Goal: Task Accomplishment & Management: Use online tool/utility

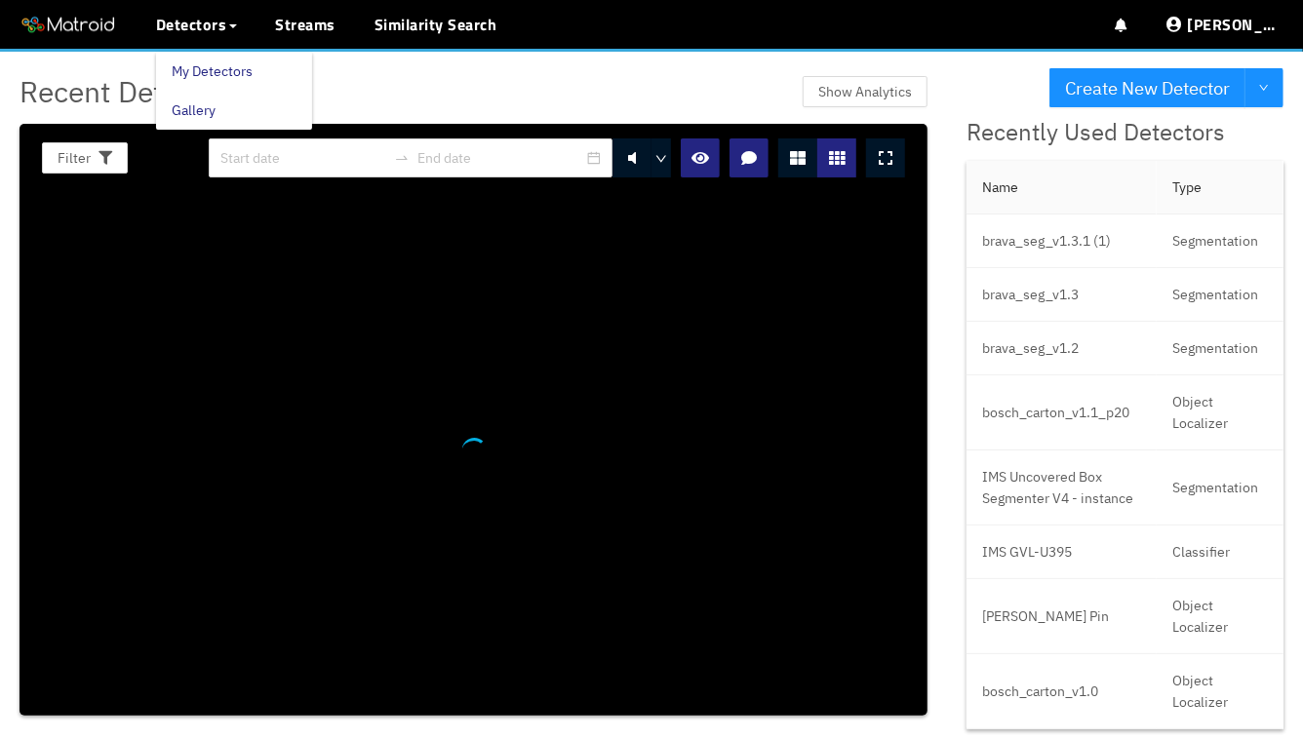
click at [209, 55] on link "My Detectors" at bounding box center [212, 71] width 81 height 39
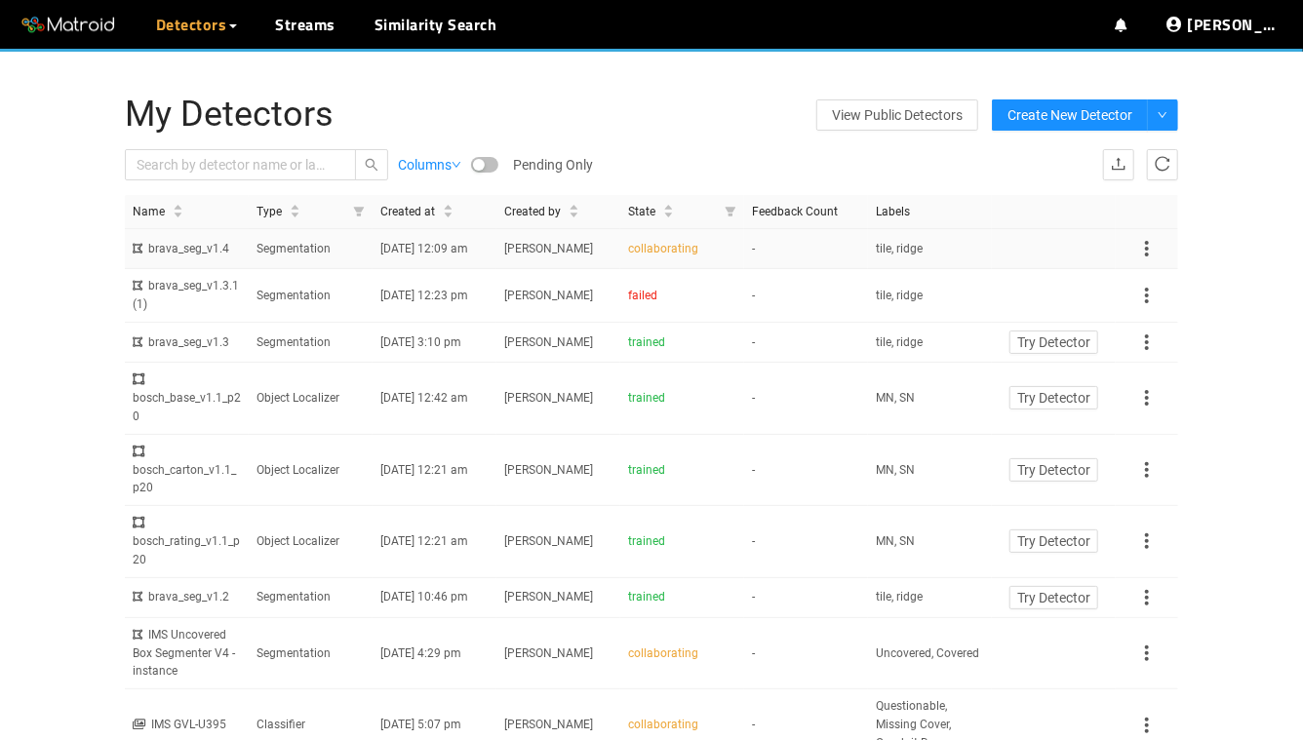
click at [270, 268] on td "Segmentation" at bounding box center [311, 249] width 124 height 40
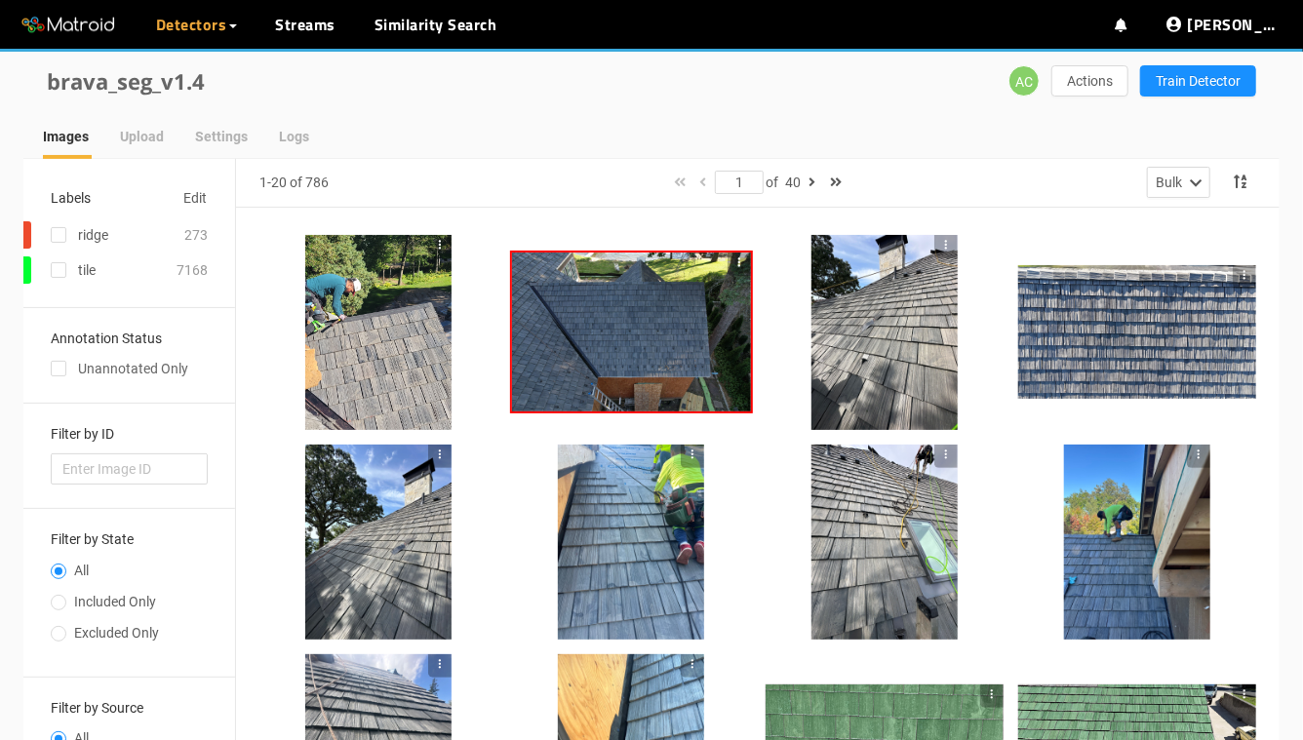
click at [66, 598] on span "Included Only" at bounding box center [115, 602] width 98 height 16
click at [66, 599] on input "Included Only" at bounding box center [59, 605] width 16 height 12
radio input "true"
radio input "false"
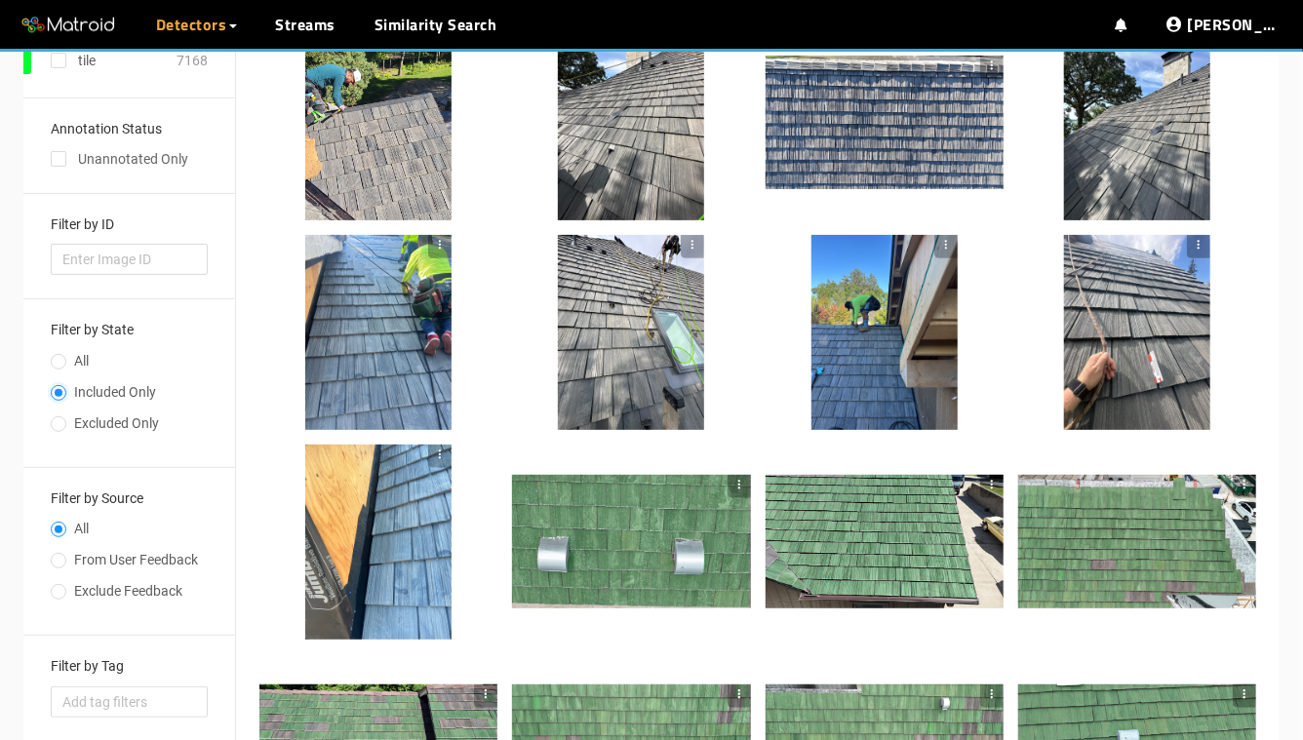
scroll to position [166, 0]
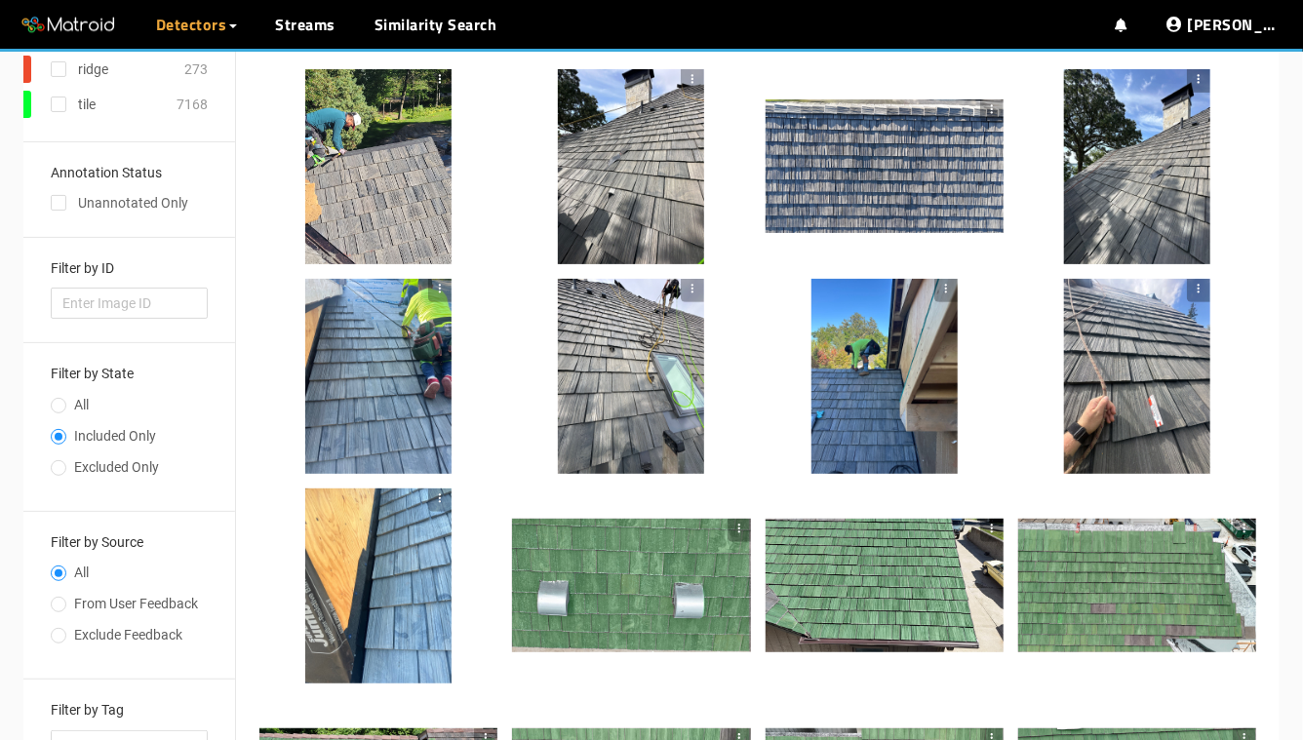
click at [54, 190] on div "Annotation Status Unannotated Only" at bounding box center [129, 190] width 157 height 48
click at [57, 199] on input "checkbox" at bounding box center [59, 207] width 16 height 16
checkbox input "true"
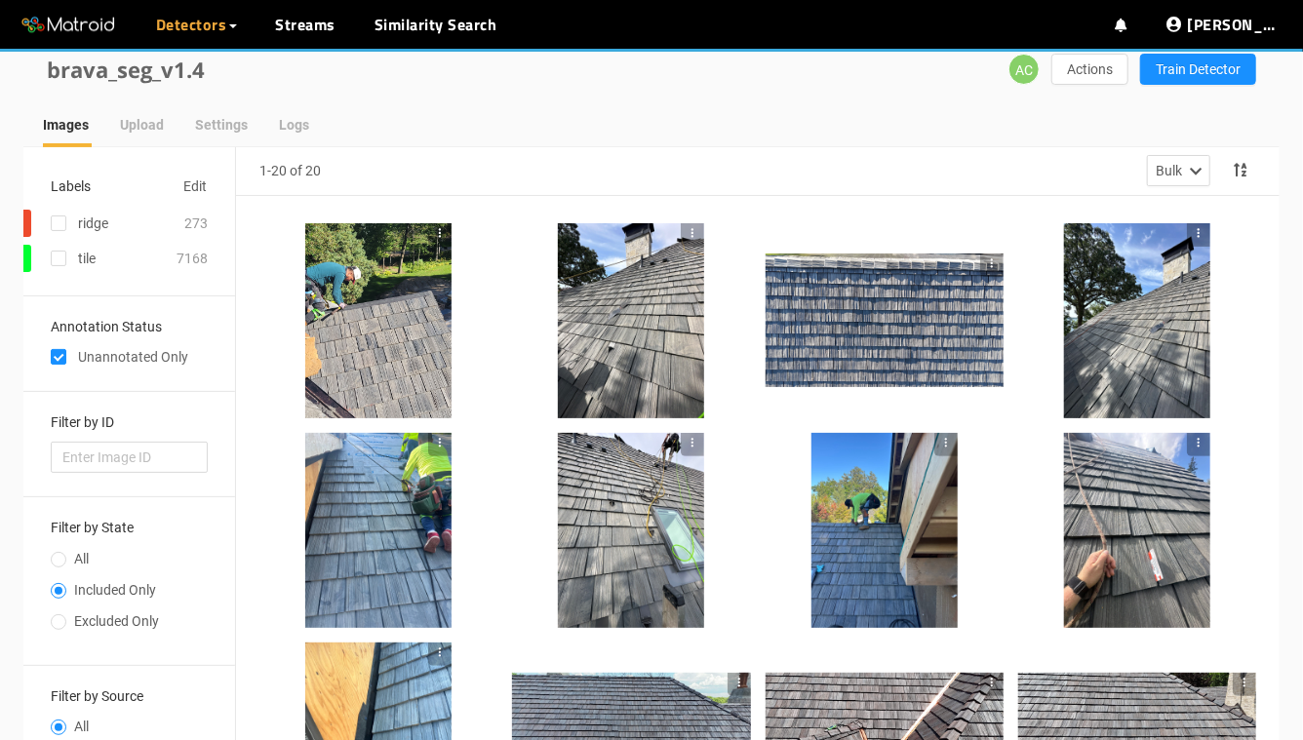
scroll to position [0, 0]
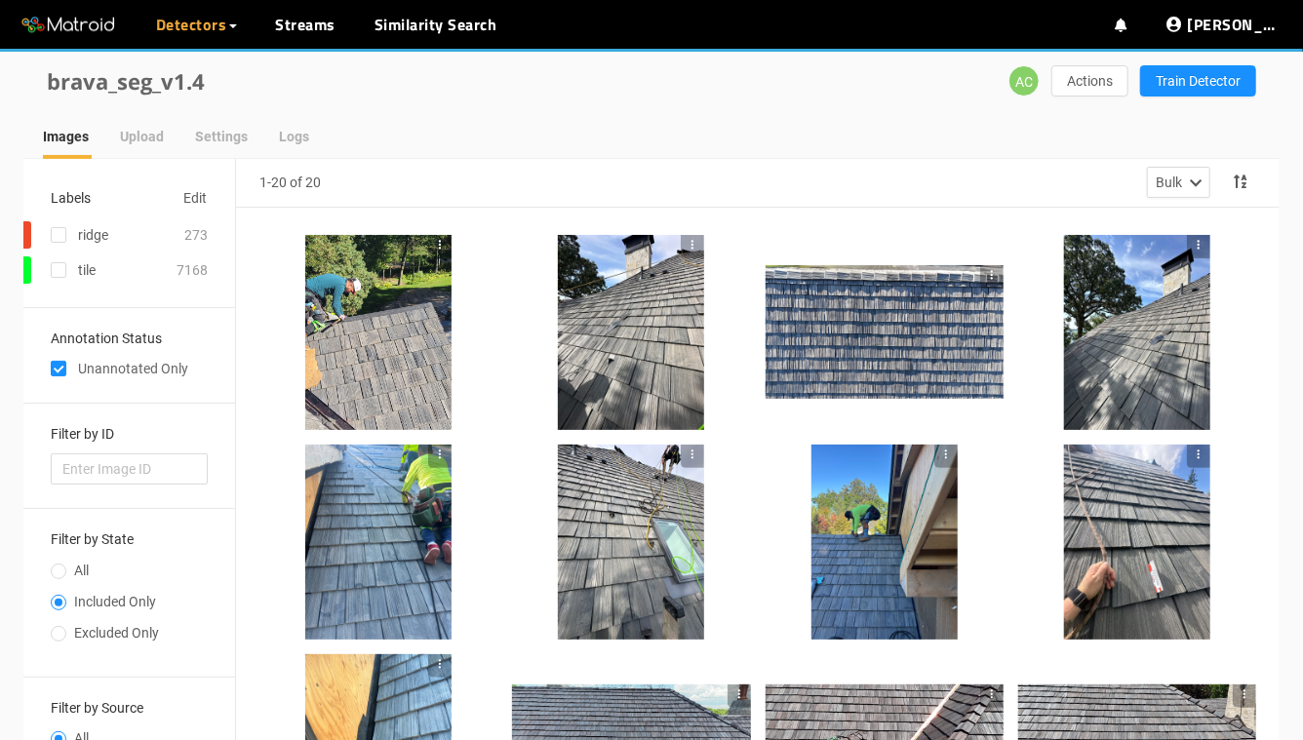
click at [420, 323] on div at bounding box center [378, 332] width 146 height 195
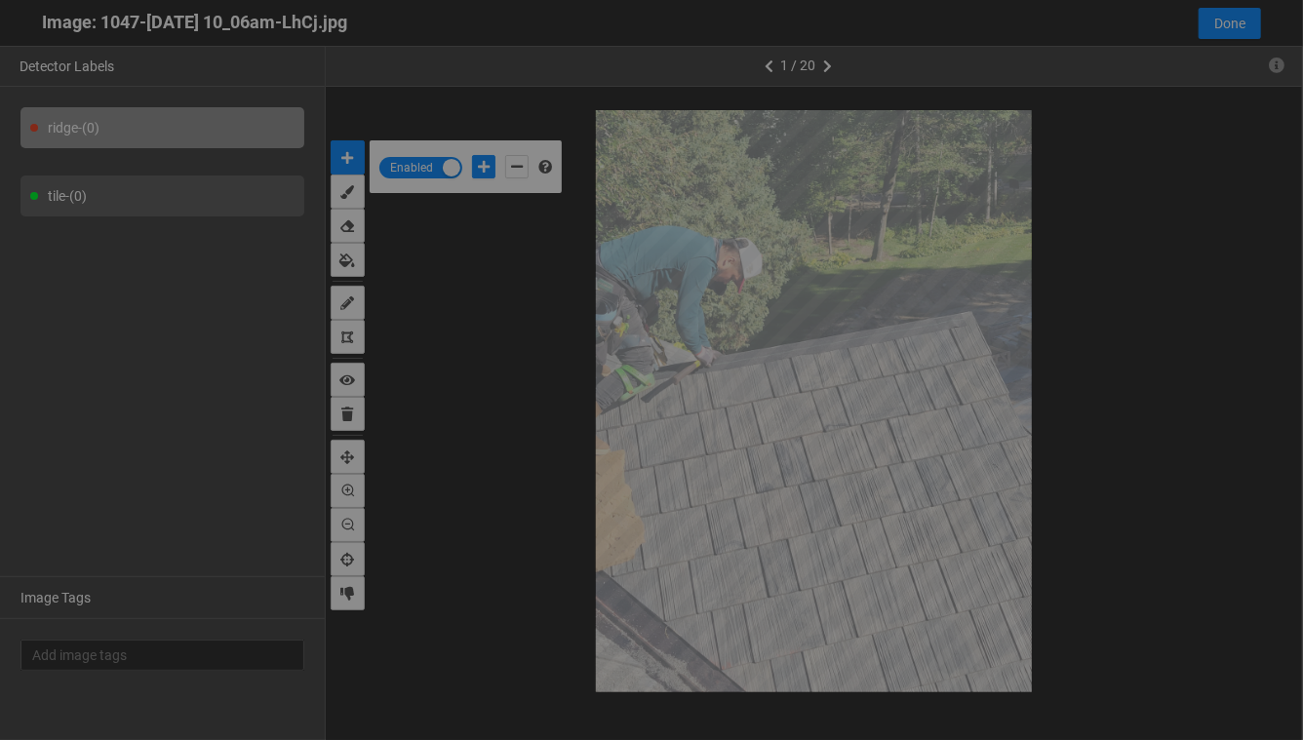
scroll to position [728, 0]
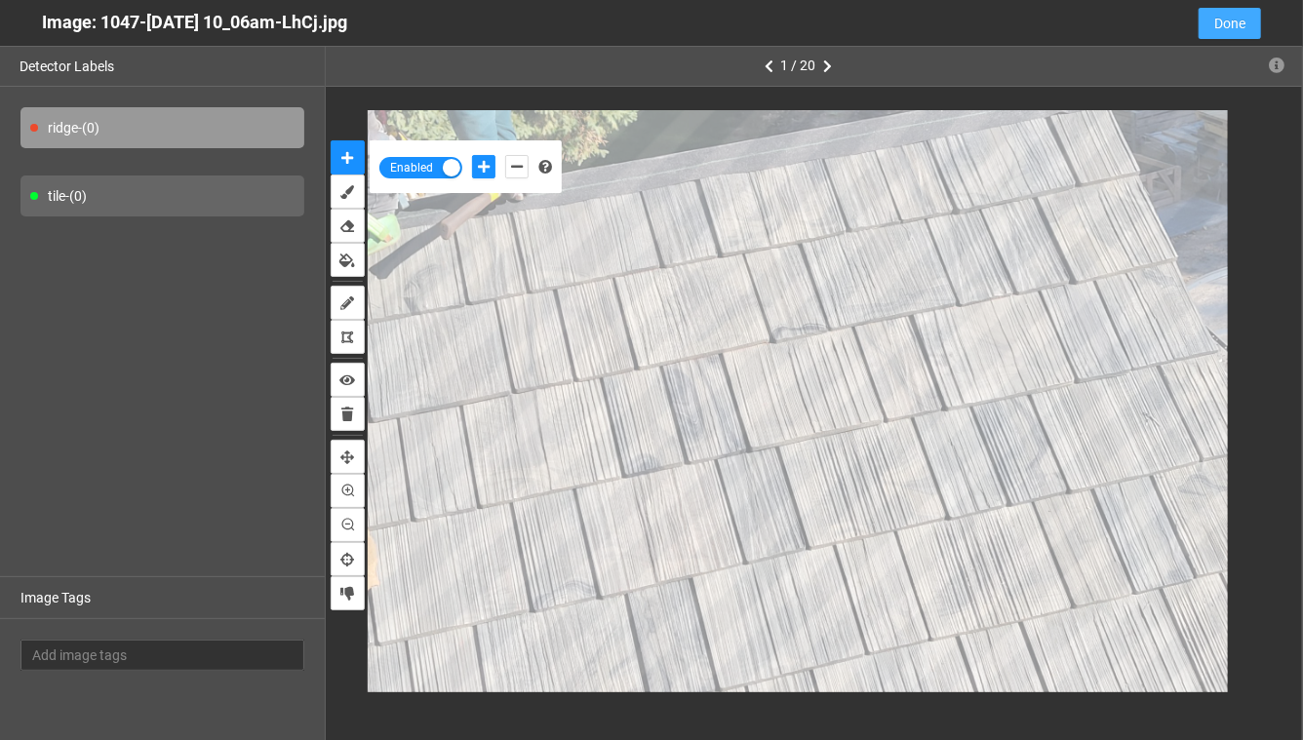
click at [1240, 13] on span "Done" at bounding box center [1229, 23] width 31 height 21
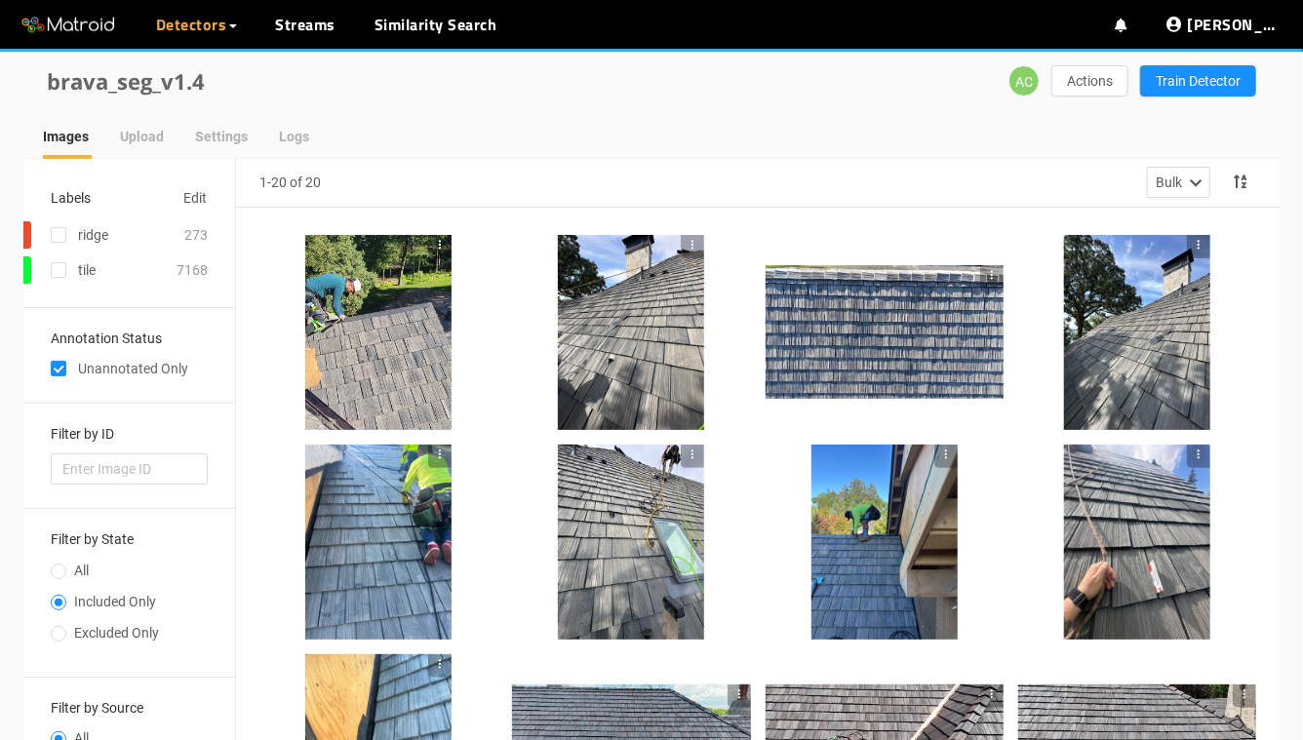
click at [633, 533] on div at bounding box center [631, 542] width 146 height 195
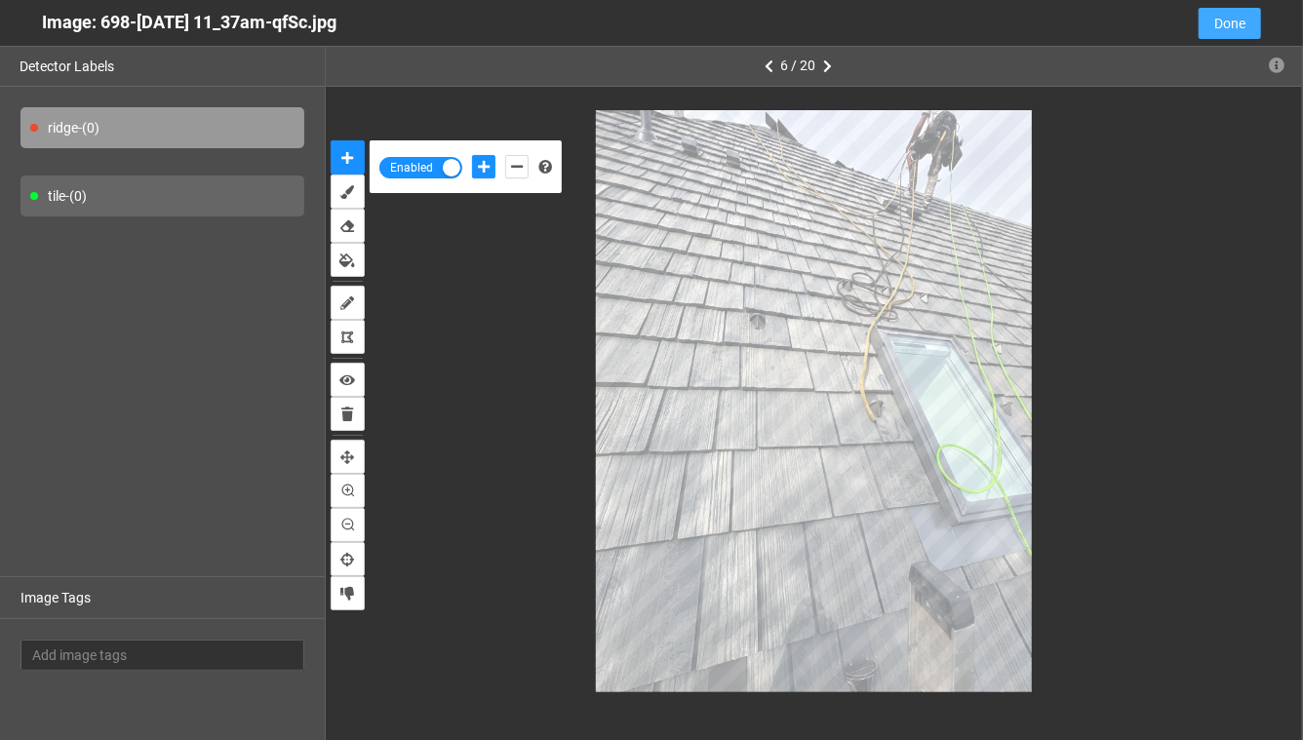
click at [1241, 24] on span "Done" at bounding box center [1229, 23] width 31 height 21
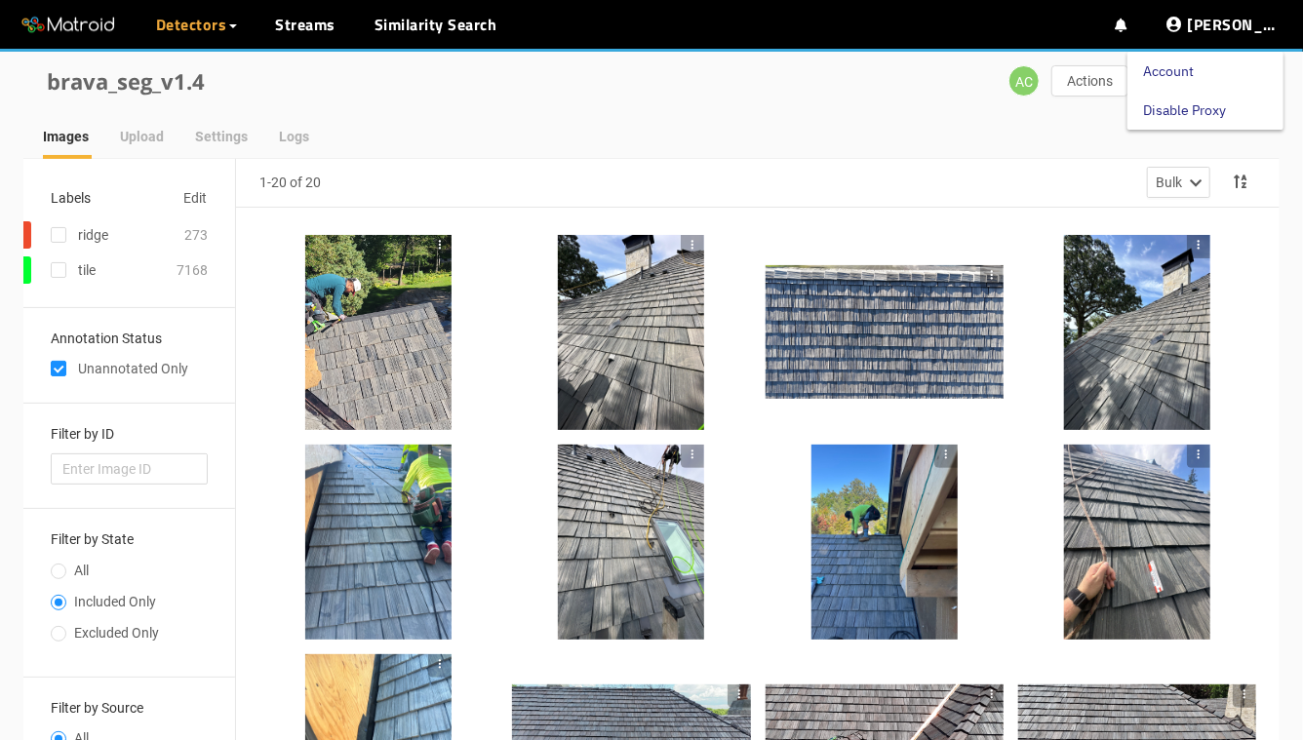
click at [1210, 119] on link "Disable Proxy" at bounding box center [1184, 110] width 83 height 39
